Goal: Information Seeking & Learning: Learn about a topic

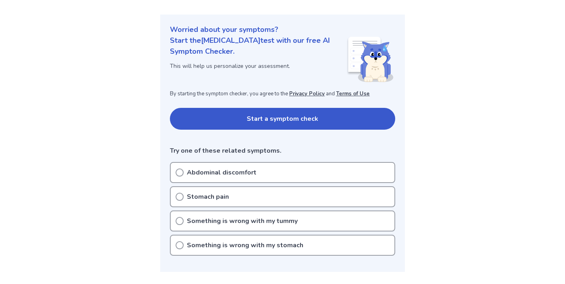
scroll to position [87, 0]
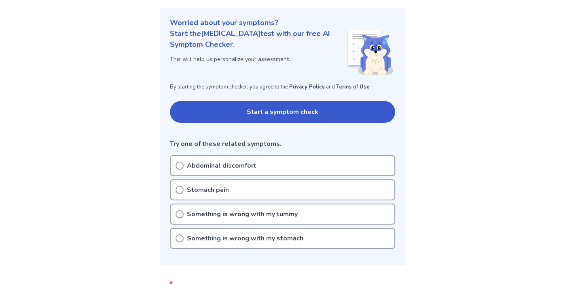
click at [240, 167] on p "Abdominal discomfort" at bounding box center [222, 166] width 70 height 10
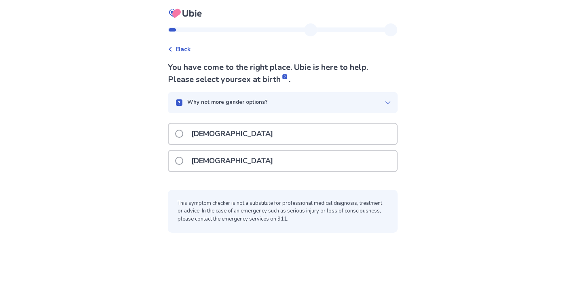
click at [183, 160] on span at bounding box center [179, 161] width 8 height 8
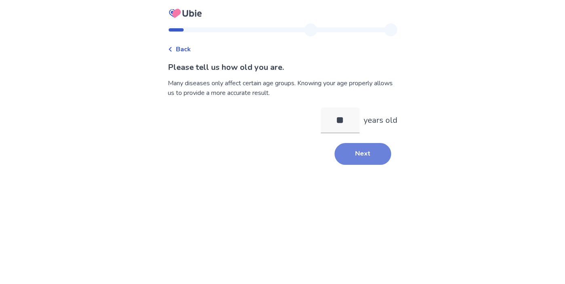
type input "**"
click at [367, 153] on button "Next" at bounding box center [363, 154] width 57 height 22
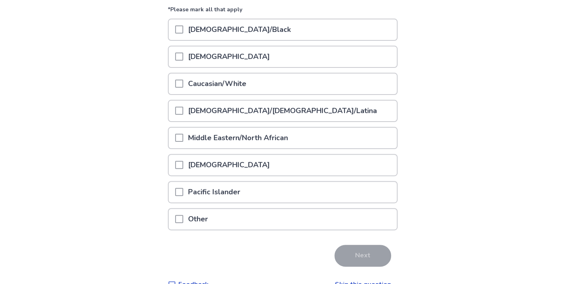
scroll to position [108, 0]
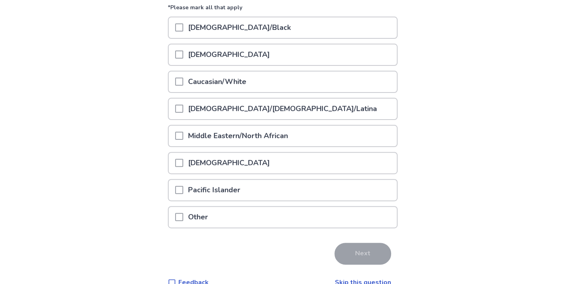
click at [306, 82] on div "Caucasian/White" at bounding box center [283, 82] width 228 height 21
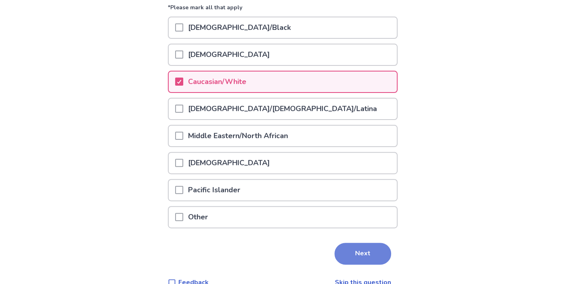
click at [354, 243] on button "Next" at bounding box center [363, 254] width 57 height 22
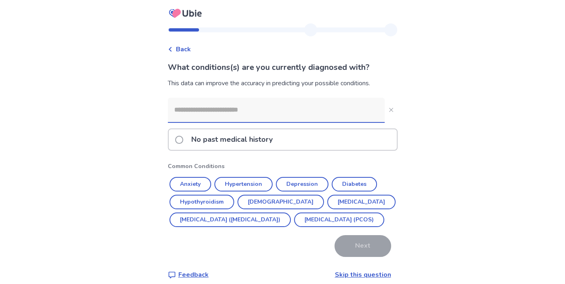
click at [263, 143] on p "No past medical history" at bounding box center [232, 139] width 91 height 21
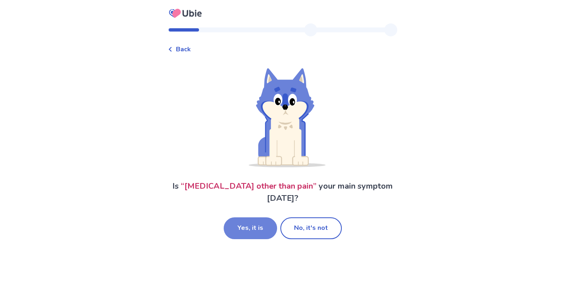
click at [259, 231] on button "Yes, it is" at bounding box center [250, 229] width 53 height 22
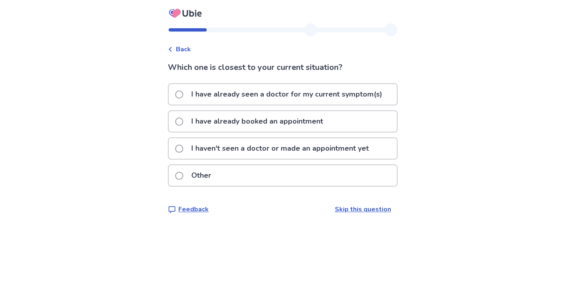
click at [210, 176] on p "Other" at bounding box center [202, 175] width 30 height 21
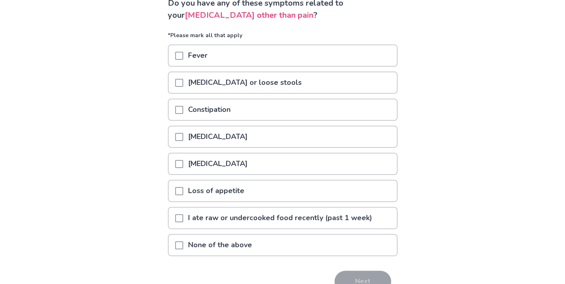
scroll to position [64, 0]
click at [251, 241] on p "None of the above" at bounding box center [220, 245] width 74 height 21
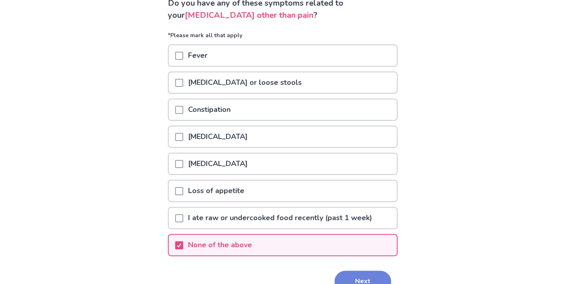
click at [343, 274] on button "Next" at bounding box center [363, 282] width 57 height 22
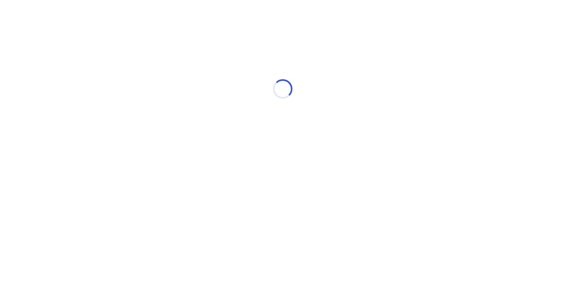
scroll to position [0, 0]
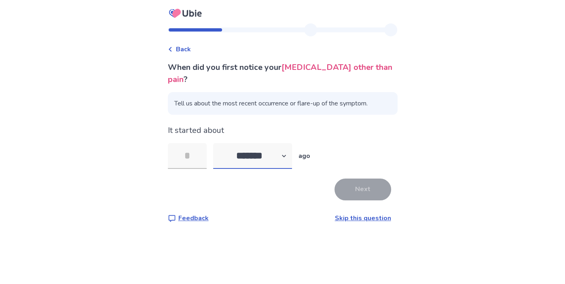
click at [292, 157] on select "******* ****** ******* ******** *******" at bounding box center [252, 156] width 79 height 26
select select "*"
click at [218, 143] on select "******* ****** ******* ******** *******" at bounding box center [252, 156] width 79 height 26
click at [195, 164] on input "tel" at bounding box center [187, 156] width 39 height 26
type input "*"
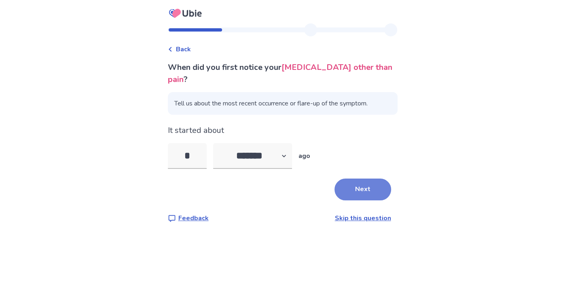
click at [361, 181] on button "Next" at bounding box center [363, 190] width 57 height 22
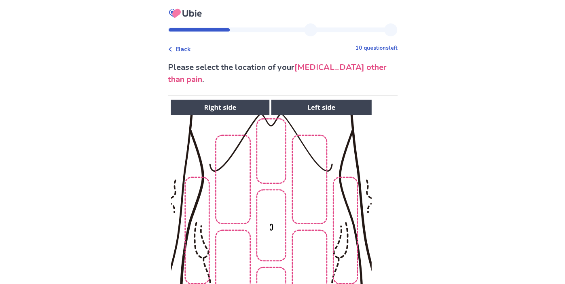
scroll to position [1, 0]
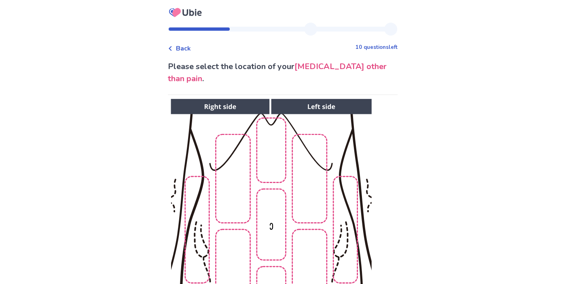
click at [364, 106] on img at bounding box center [270, 235] width 413 height 280
click at [324, 104] on img at bounding box center [270, 235] width 413 height 280
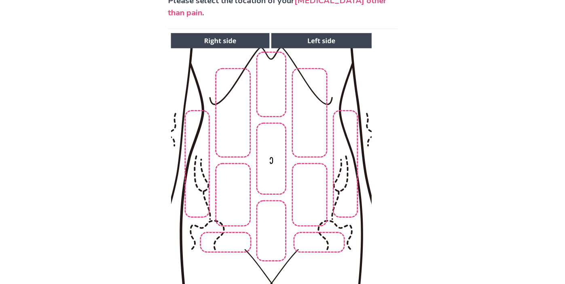
scroll to position [83, 0]
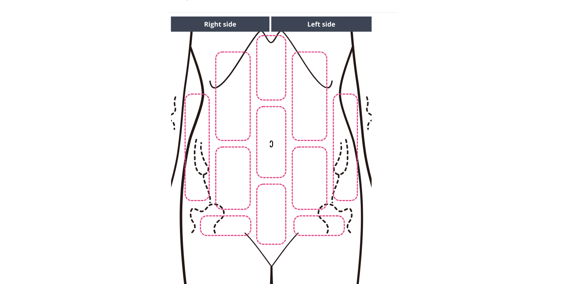
click at [265, 233] on img at bounding box center [270, 152] width 413 height 280
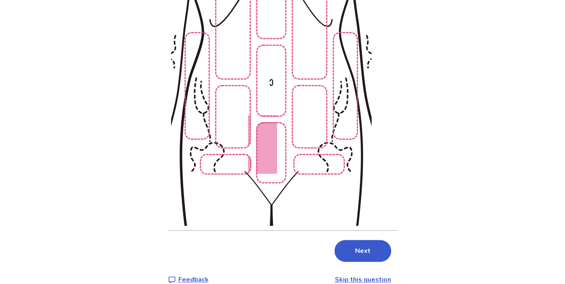
scroll to position [146, 0]
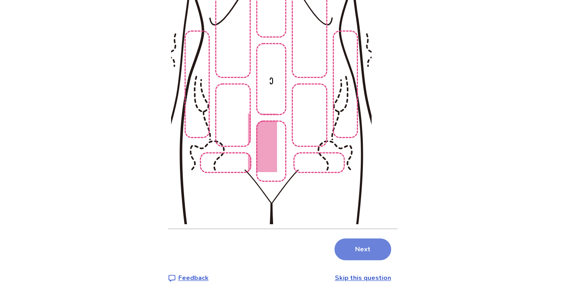
click at [378, 239] on button "Next" at bounding box center [363, 250] width 57 height 22
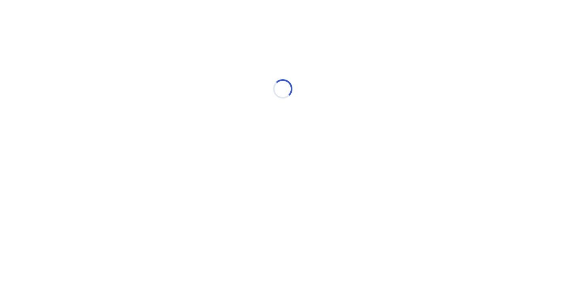
scroll to position [0, 0]
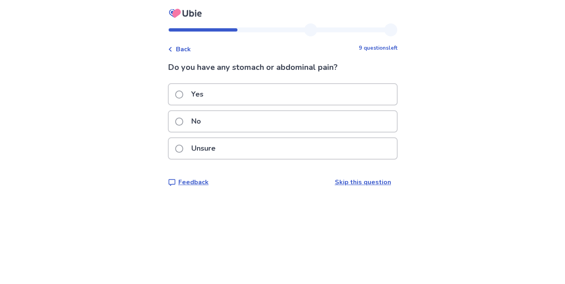
click at [220, 99] on div "Yes" at bounding box center [283, 94] width 228 height 21
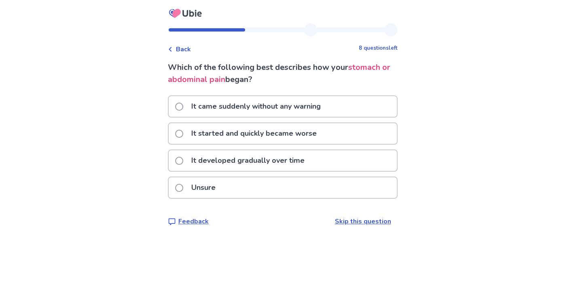
click at [318, 163] on div "It developed gradually over time" at bounding box center [283, 161] width 228 height 21
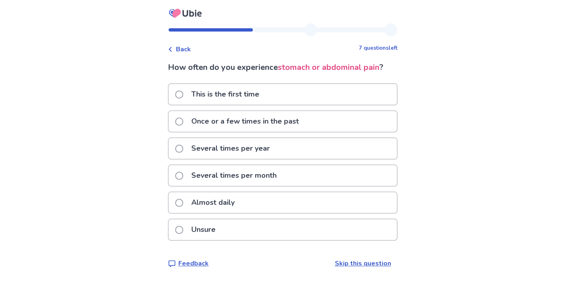
click at [350, 199] on div "Almost daily" at bounding box center [283, 203] width 228 height 21
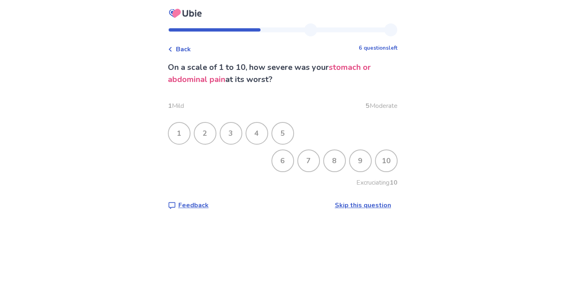
click at [293, 139] on div "5" at bounding box center [282, 133] width 21 height 21
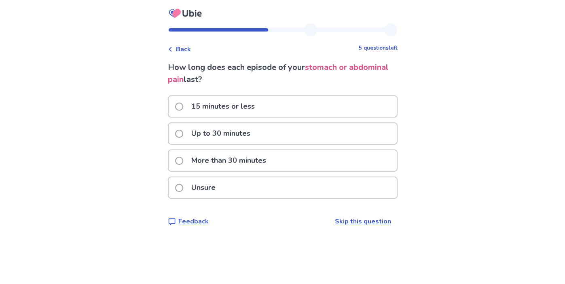
click at [279, 185] on div "Unsure" at bounding box center [283, 188] width 228 height 21
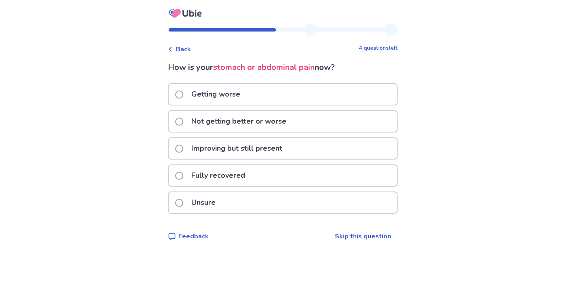
click at [275, 201] on div "Unsure" at bounding box center [283, 203] width 228 height 21
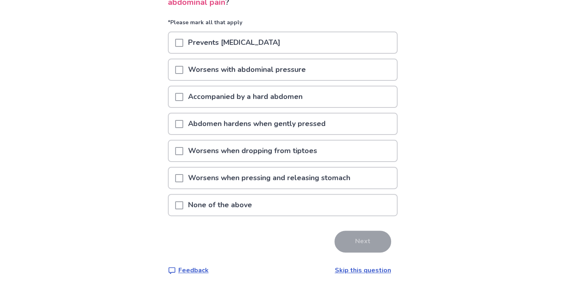
scroll to position [77, 0]
click at [279, 70] on p "Worsens with abdominal pressure" at bounding box center [246, 69] width 127 height 21
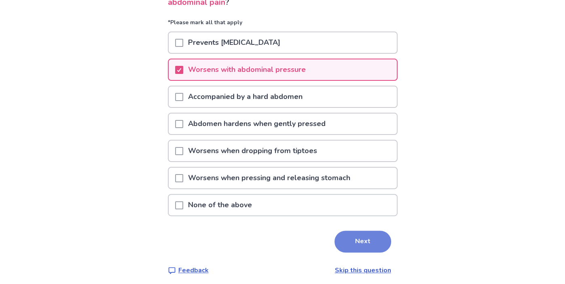
click at [350, 235] on button "Next" at bounding box center [363, 242] width 57 height 22
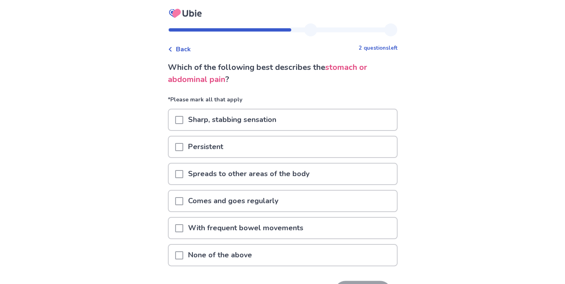
click at [335, 206] on div "Comes and goes regularly" at bounding box center [283, 201] width 228 height 21
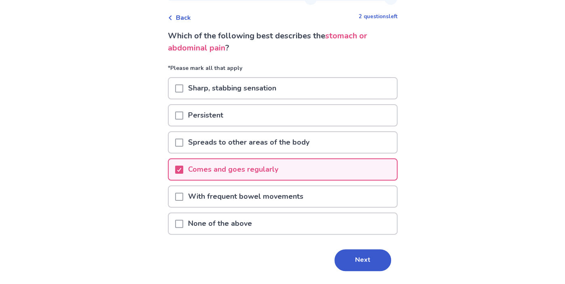
scroll to position [35, 0]
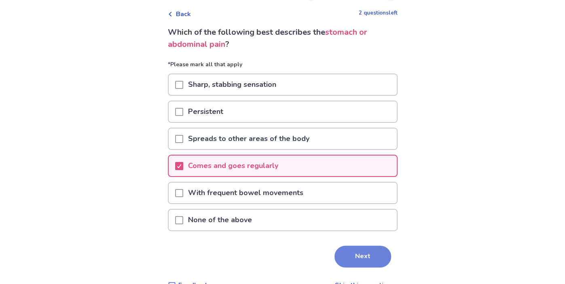
click at [342, 249] on button "Next" at bounding box center [363, 257] width 57 height 22
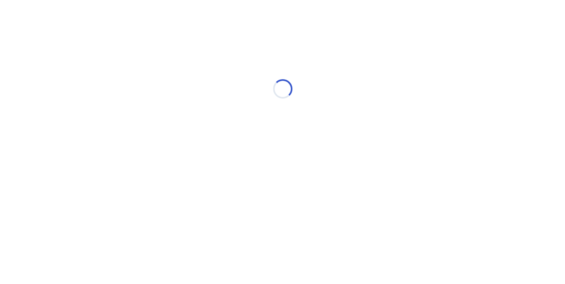
scroll to position [0, 0]
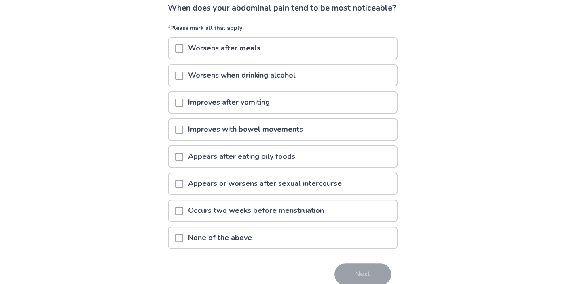
scroll to position [61, 0]
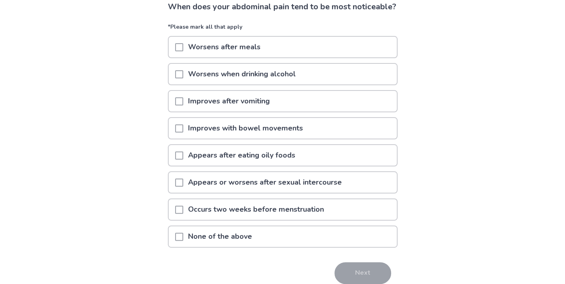
click at [341, 247] on div "None of the above" at bounding box center [283, 237] width 228 height 21
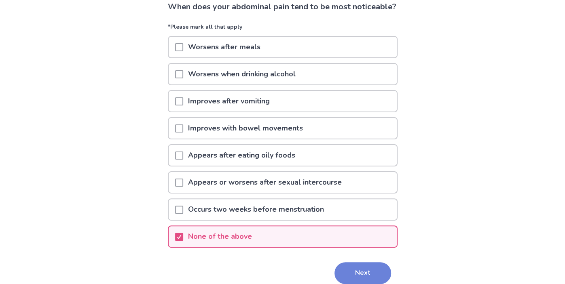
click at [347, 274] on button "Next" at bounding box center [363, 274] width 57 height 22
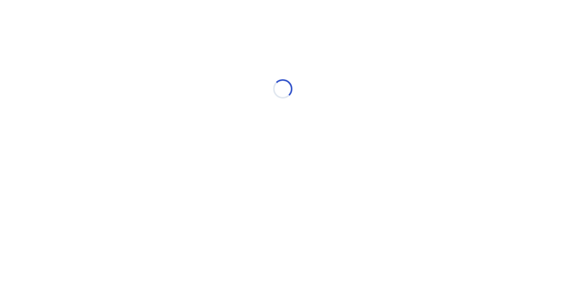
scroll to position [0, 0]
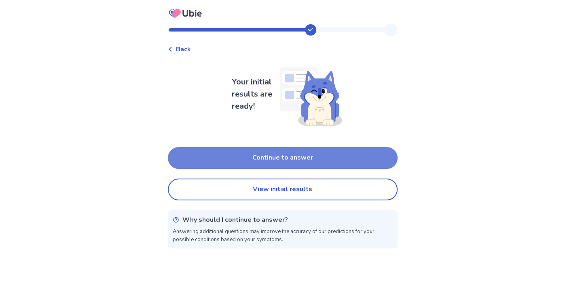
click at [307, 165] on button "Continue to answer" at bounding box center [283, 158] width 230 height 22
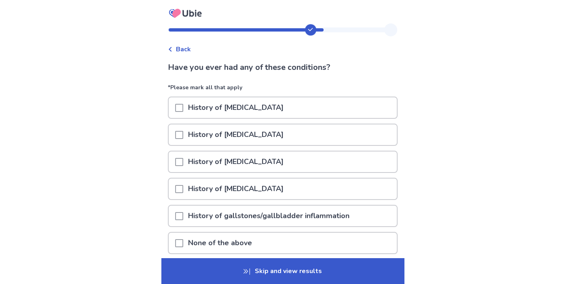
click at [239, 246] on p "None of the above" at bounding box center [220, 243] width 74 height 21
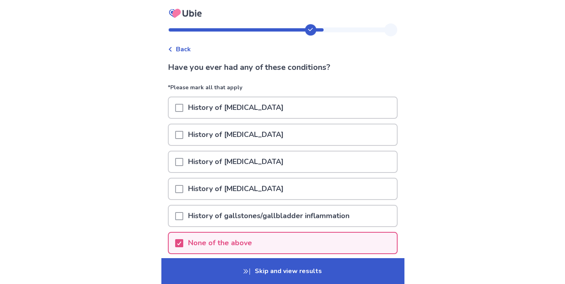
scroll to position [65, 0]
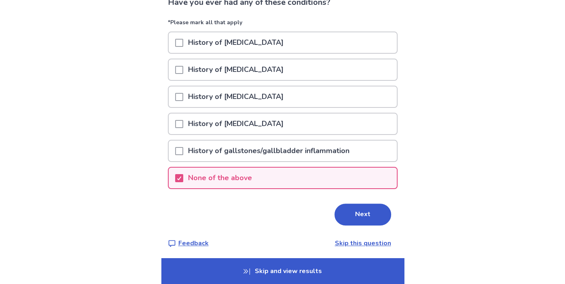
click at [352, 208] on button "Next" at bounding box center [363, 215] width 57 height 22
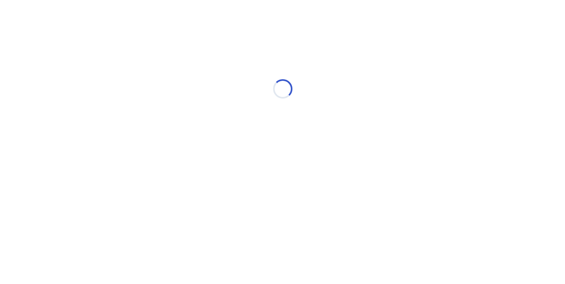
scroll to position [0, 0]
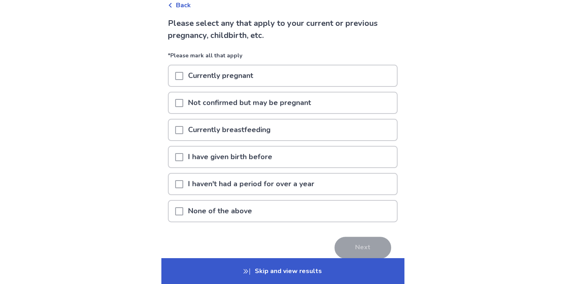
scroll to position [45, 0]
click at [352, 207] on div "None of the above" at bounding box center [283, 210] width 228 height 21
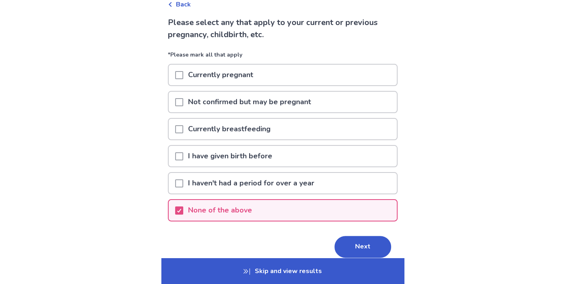
click at [347, 183] on div "I haven't had a period for over a year" at bounding box center [283, 183] width 228 height 21
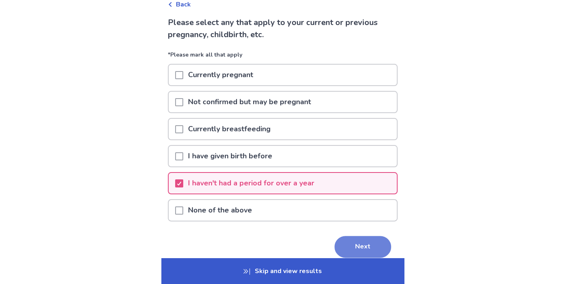
click at [358, 246] on button "Next" at bounding box center [363, 247] width 57 height 22
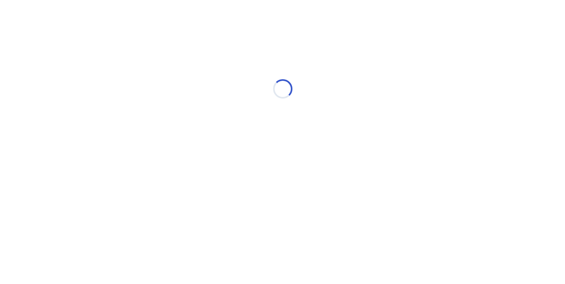
scroll to position [0, 0]
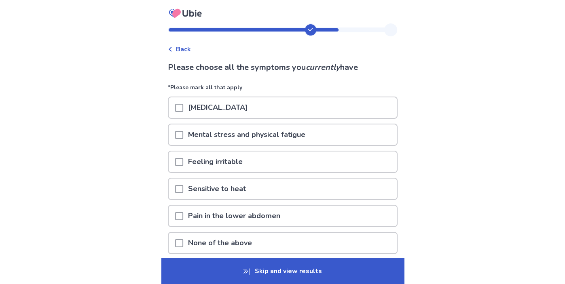
click at [336, 207] on div "Pain in the lower abdomen" at bounding box center [283, 216] width 228 height 21
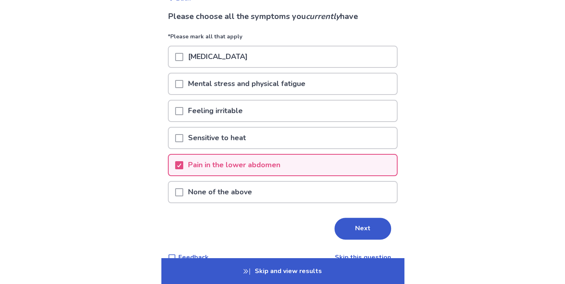
scroll to position [53, 0]
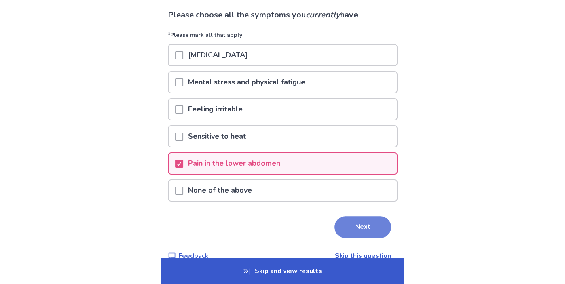
click at [344, 233] on button "Next" at bounding box center [363, 227] width 57 height 22
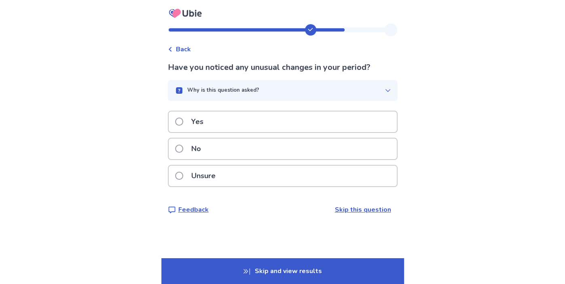
click at [290, 153] on div "No" at bounding box center [283, 149] width 228 height 21
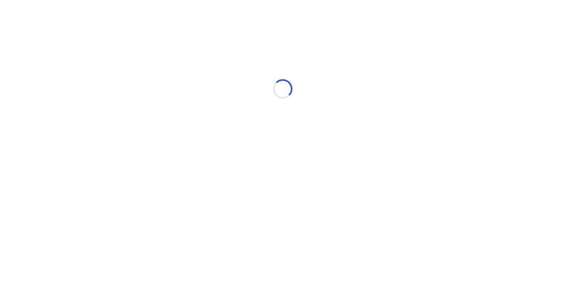
select select "*"
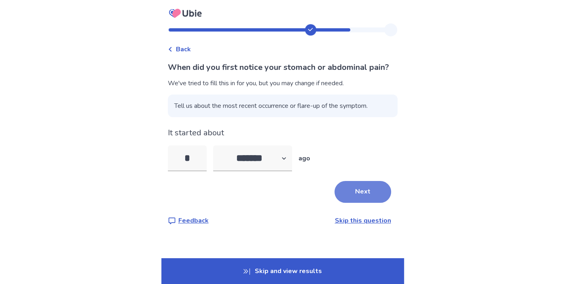
click at [338, 203] on button "Next" at bounding box center [363, 192] width 57 height 22
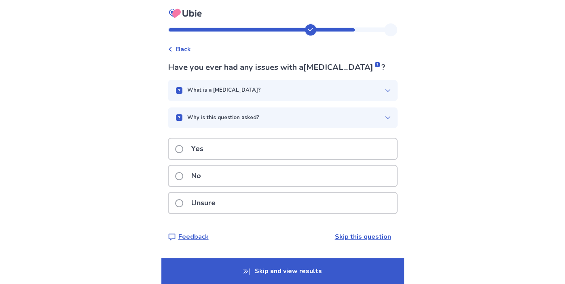
click at [325, 171] on div "No" at bounding box center [283, 176] width 228 height 21
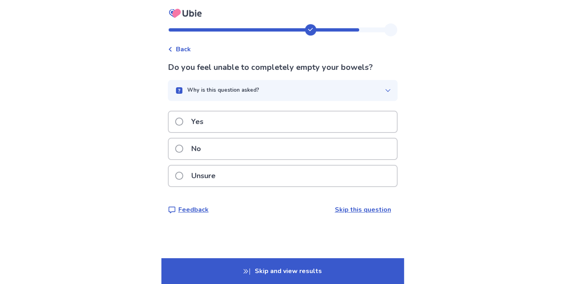
click at [321, 129] on div "Yes" at bounding box center [283, 122] width 228 height 21
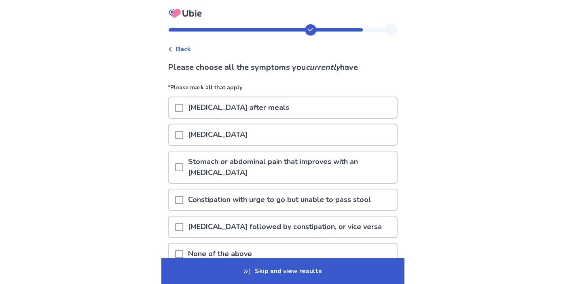
click at [256, 244] on p "None of the above" at bounding box center [220, 254] width 74 height 21
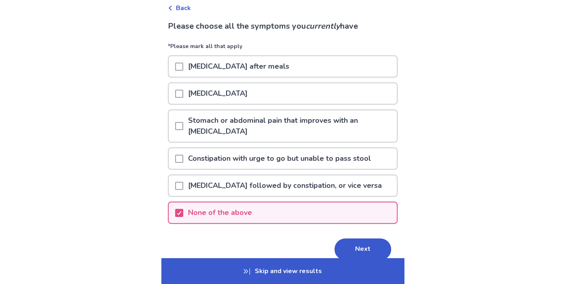
scroll to position [46, 0]
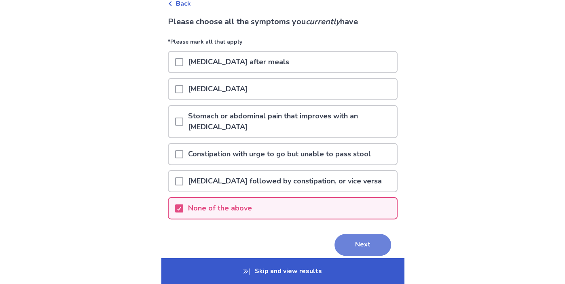
click at [335, 234] on button "Next" at bounding box center [363, 245] width 57 height 22
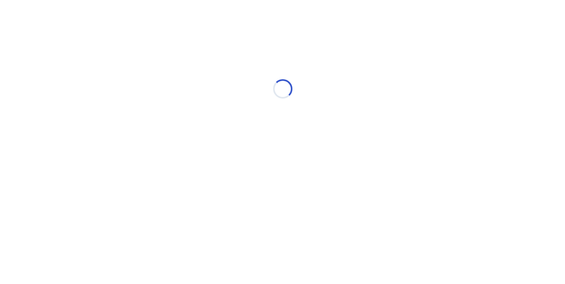
scroll to position [0, 0]
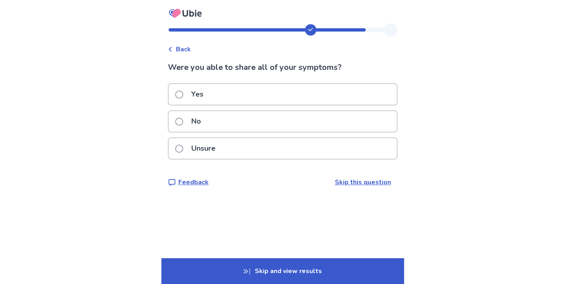
click at [284, 120] on div "No" at bounding box center [283, 121] width 228 height 21
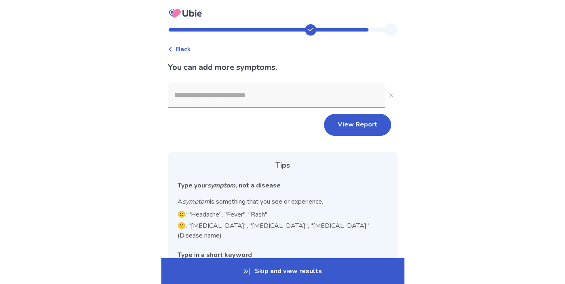
click at [265, 85] on input at bounding box center [276, 95] width 217 height 24
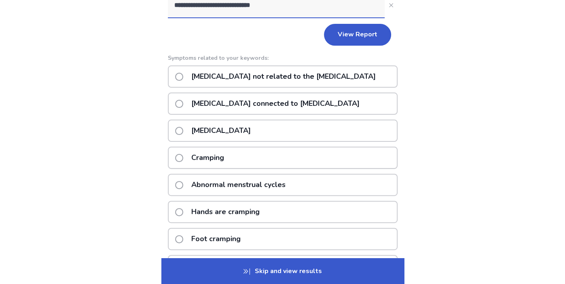
scroll to position [94, 0]
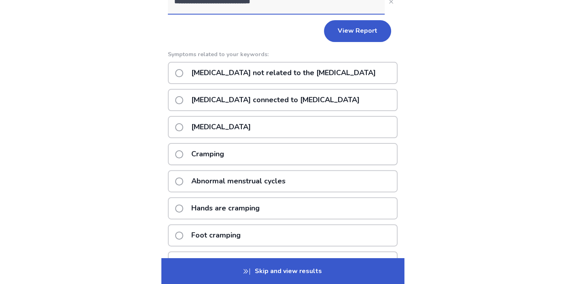
type input "**********"
click at [237, 151] on div "Cramping" at bounding box center [283, 154] width 230 height 22
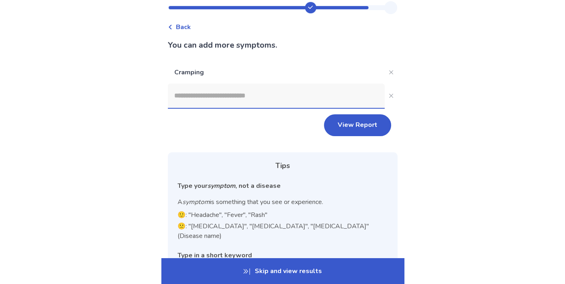
scroll to position [21, 0]
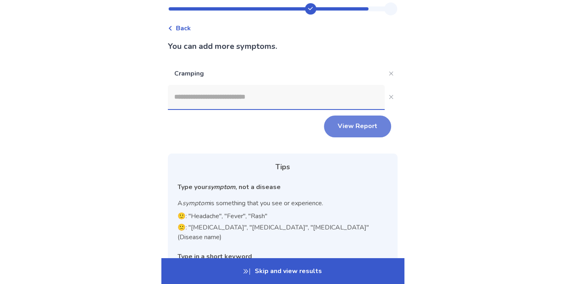
click at [341, 132] on button "View Report" at bounding box center [357, 127] width 67 height 22
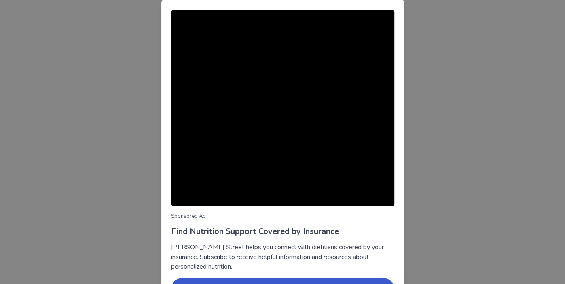
scroll to position [52, 0]
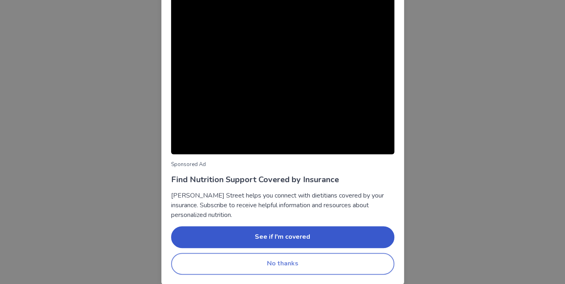
click at [313, 262] on button "No thanks" at bounding box center [282, 264] width 223 height 22
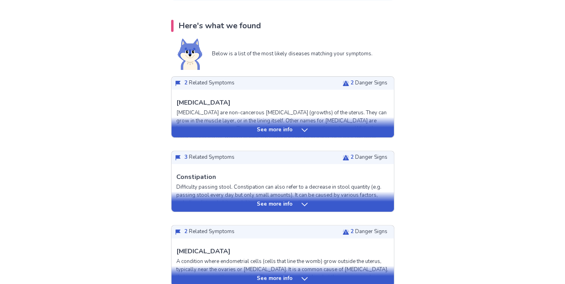
scroll to position [155, 0]
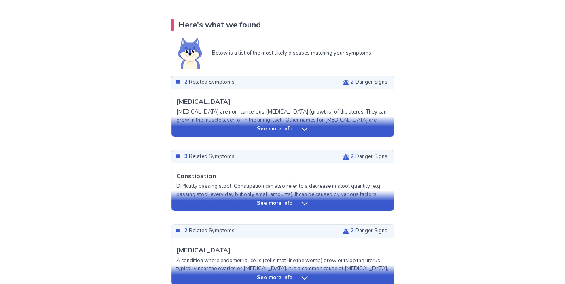
click at [282, 204] on p "See more info" at bounding box center [275, 204] width 36 height 8
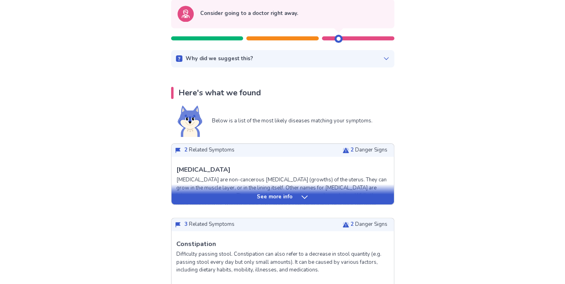
scroll to position [87, 0]
click at [286, 194] on p "See more info" at bounding box center [275, 197] width 36 height 8
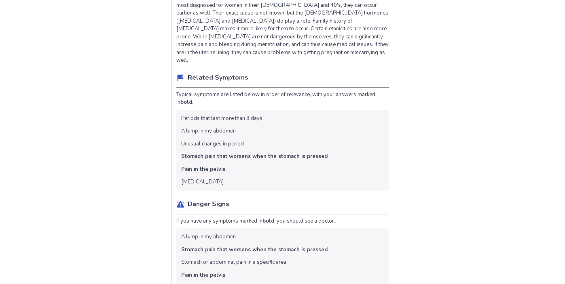
scroll to position [670, 0]
